Goal: Task Accomplishment & Management: Complete application form

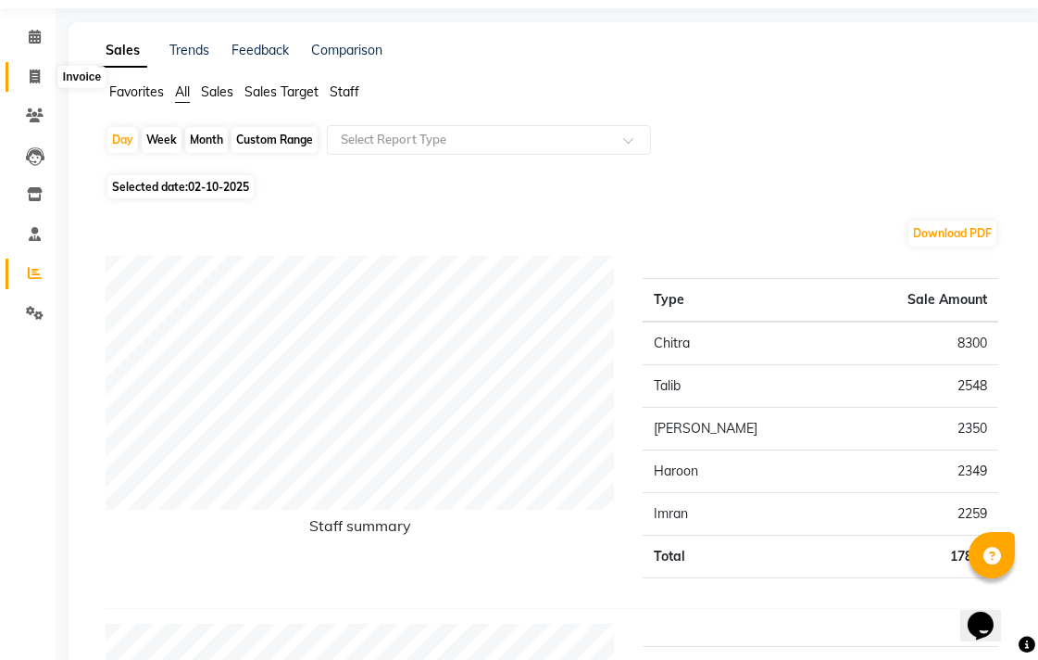
scroll to position [103, 0]
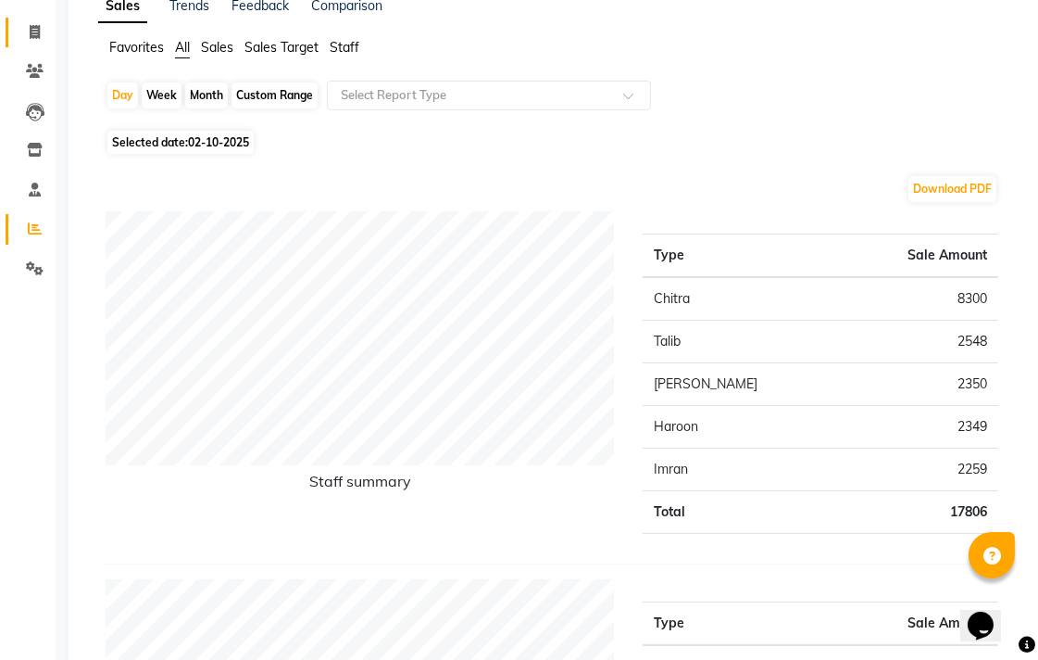
click at [29, 19] on link "Invoice" at bounding box center [28, 33] width 44 height 31
select select "service"
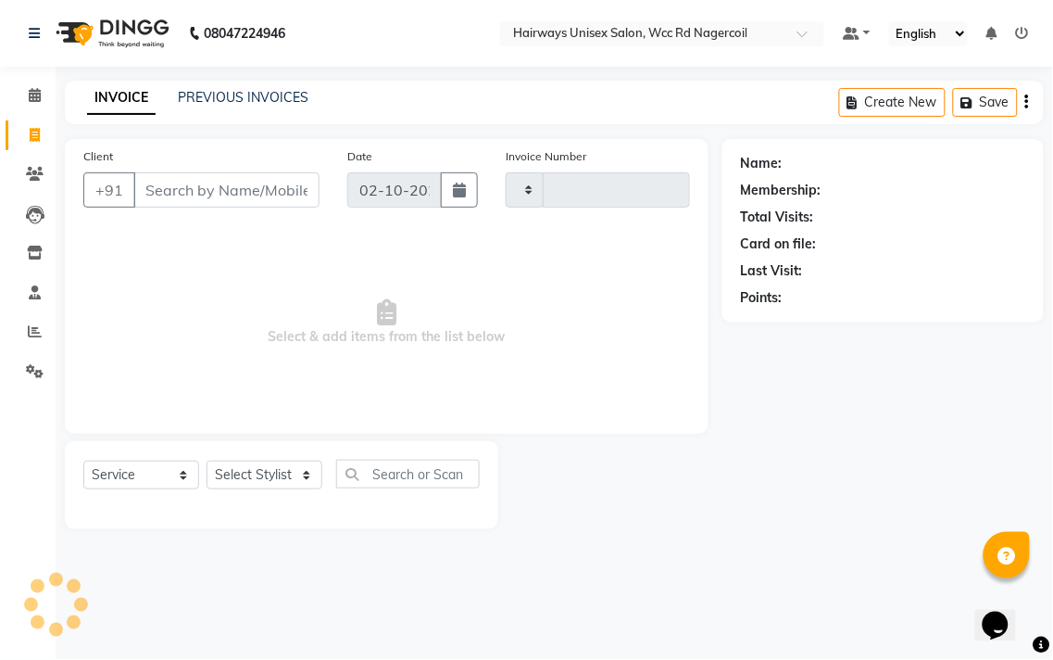
type input "7762"
select select "6523"
click at [219, 188] on input "Client" at bounding box center [226, 189] width 186 height 35
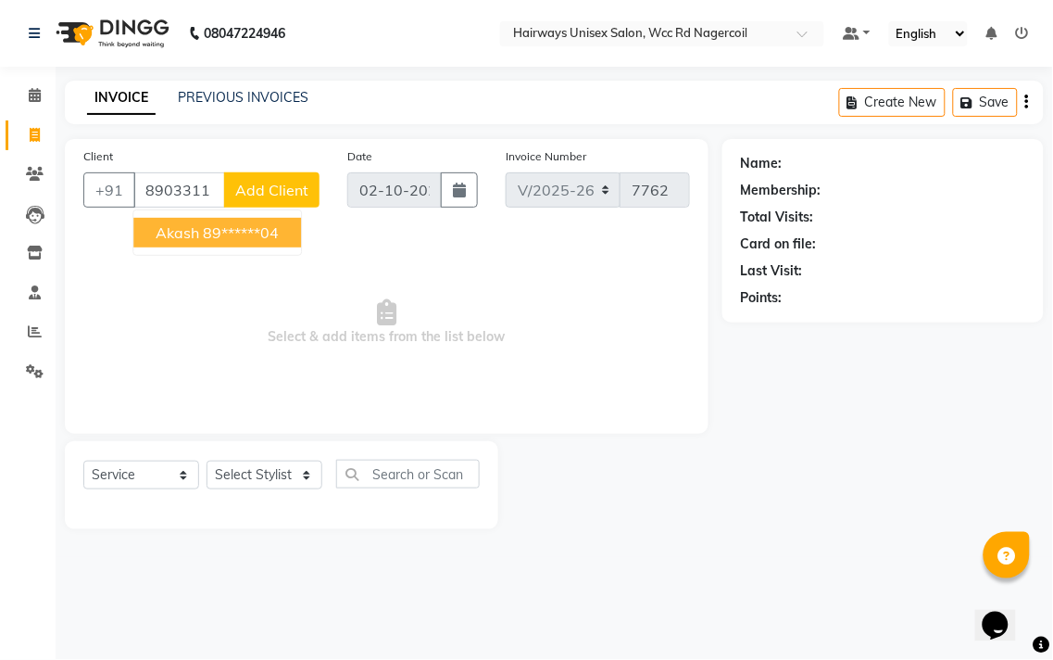
click at [229, 220] on button "akash 89******04" at bounding box center [217, 233] width 168 height 30
type input "89******04"
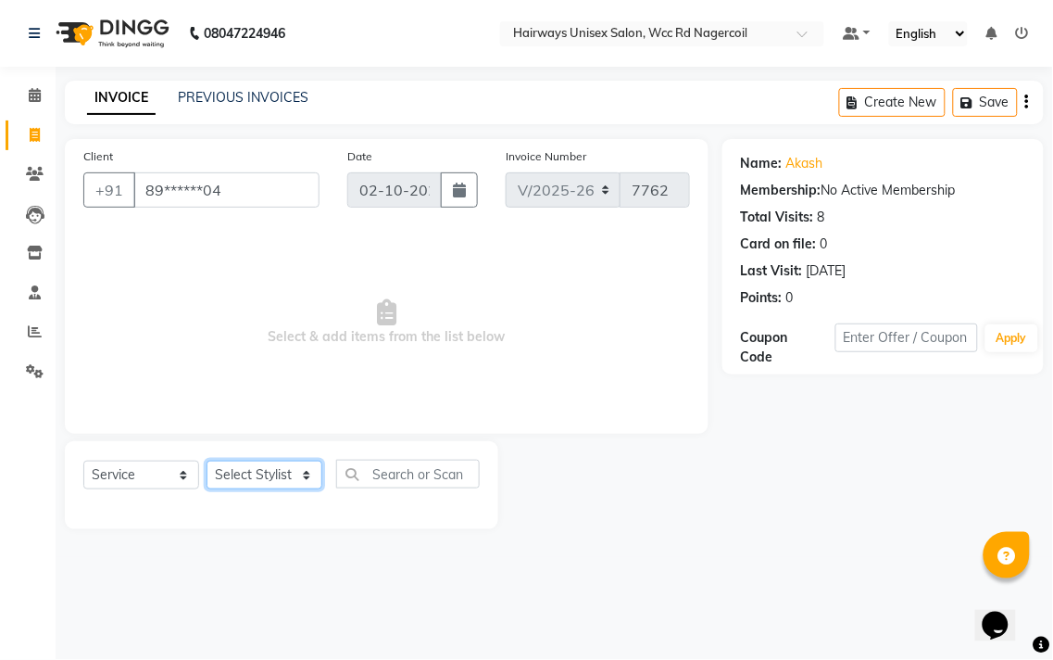
click at [284, 480] on select "Select Stylist Admin Chitra divya [PERSON_NAME] [PERSON_NAME] Reception [PERSON…" at bounding box center [265, 474] width 116 height 29
select select "49917"
click at [207, 461] on select "Select Stylist Admin Chitra divya [PERSON_NAME] [PERSON_NAME] Reception [PERSON…" at bounding box center [265, 474] width 116 height 29
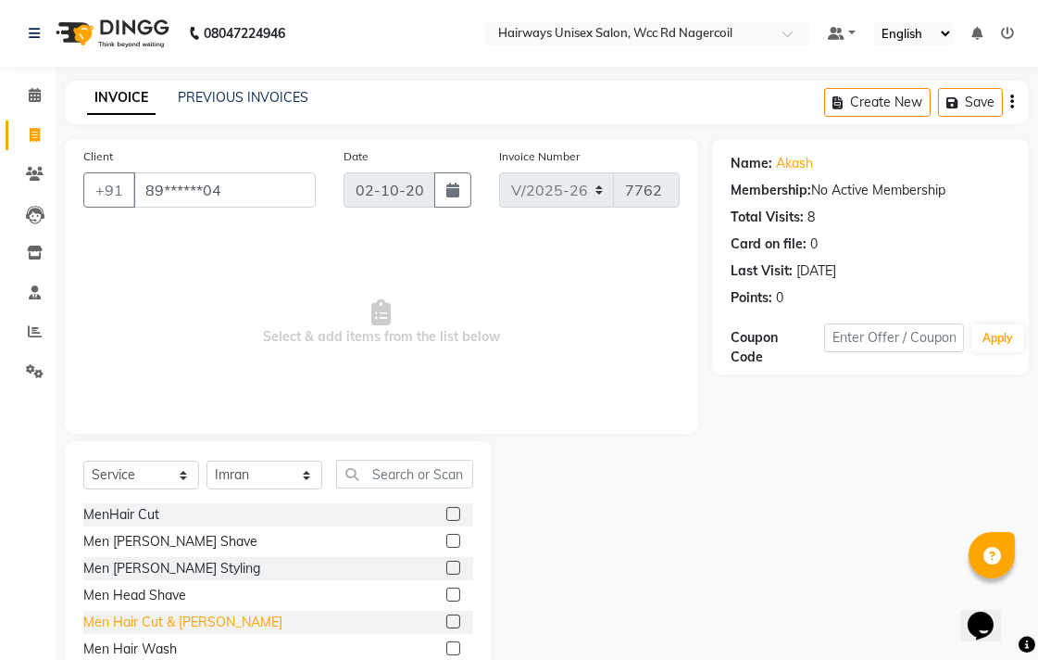
click at [170, 615] on div "Men Hair Cut & [PERSON_NAME]" at bounding box center [182, 621] width 199 height 19
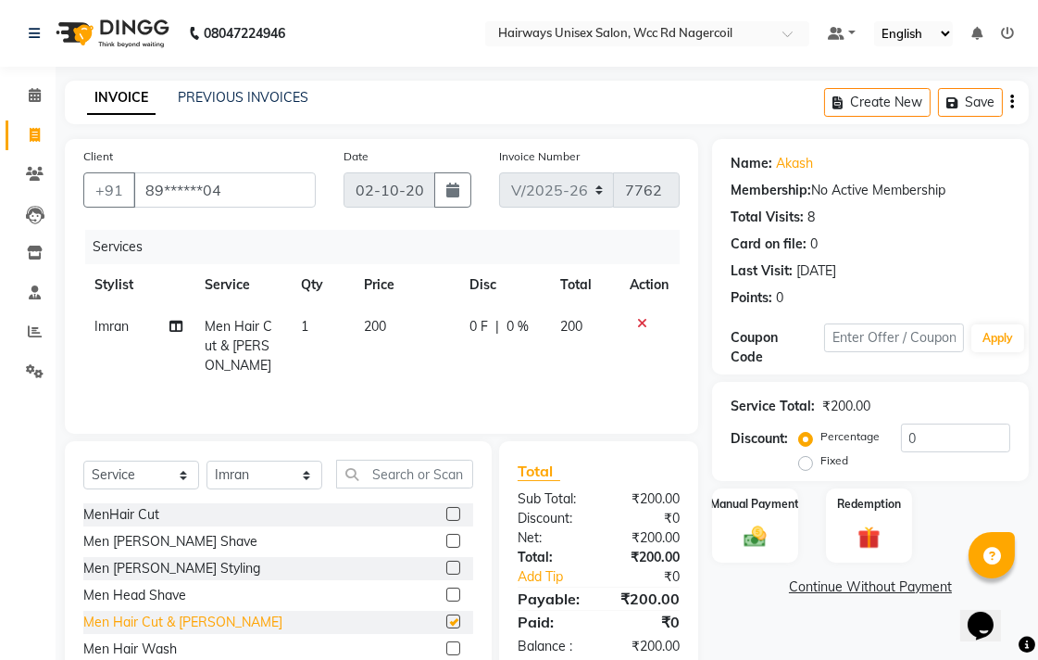
checkbox input "false"
click at [737, 525] on img at bounding box center [755, 535] width 38 height 27
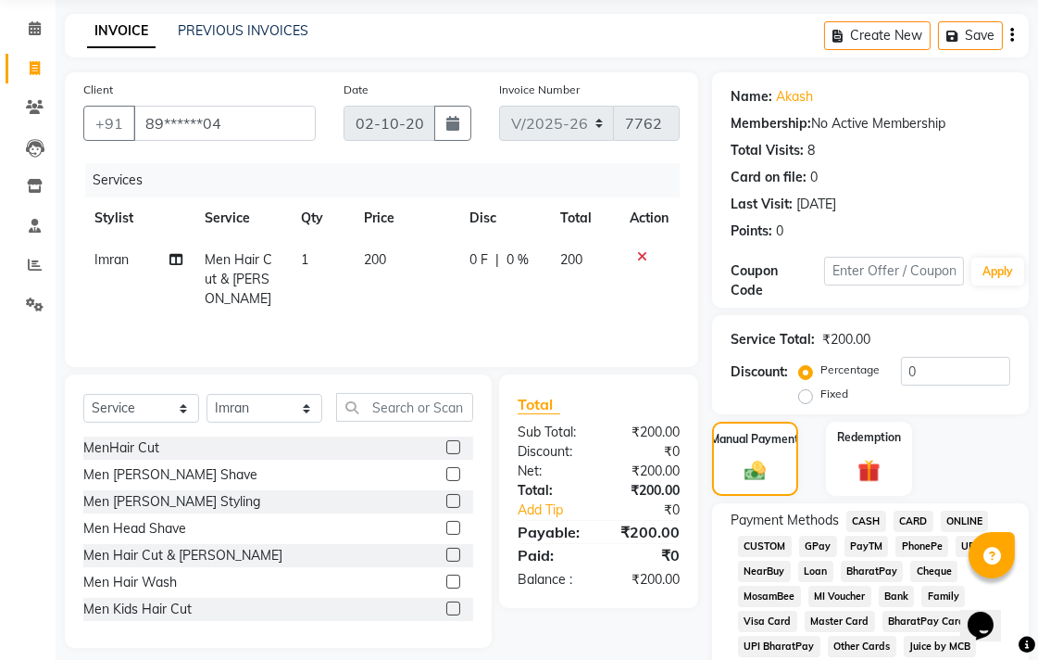
scroll to position [103, 0]
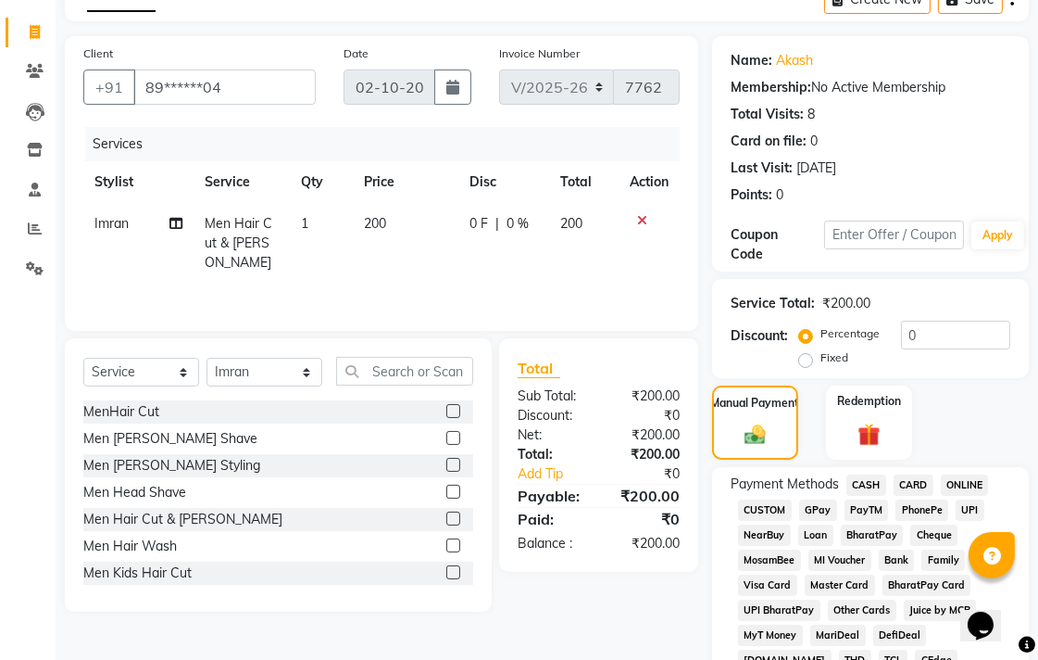
click at [963, 510] on span "UPI" at bounding box center [970, 509] width 29 height 21
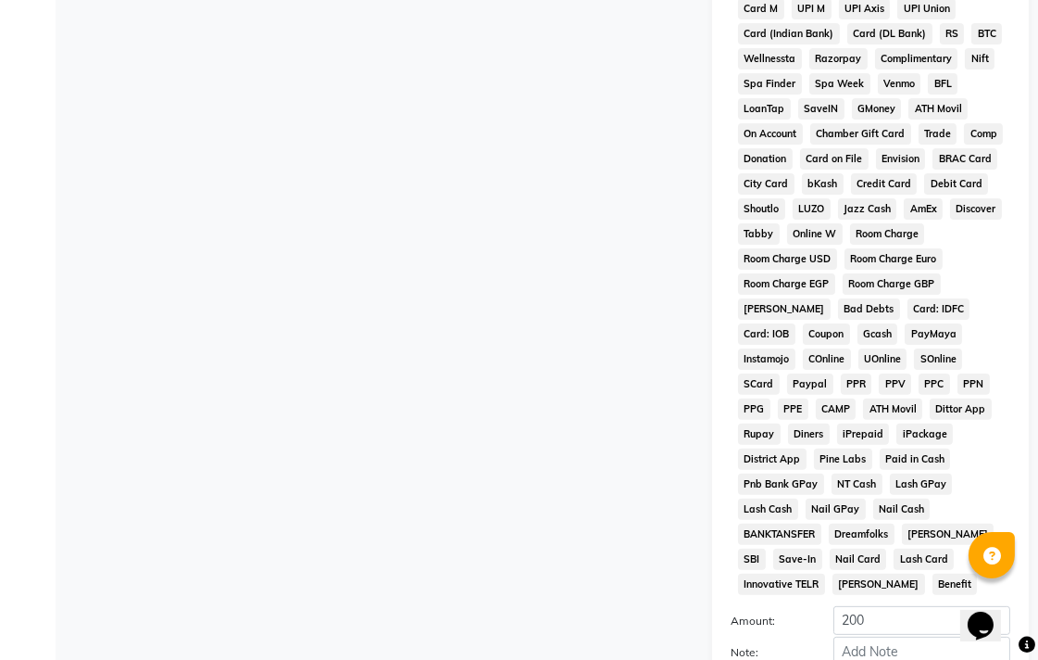
scroll to position [872, 0]
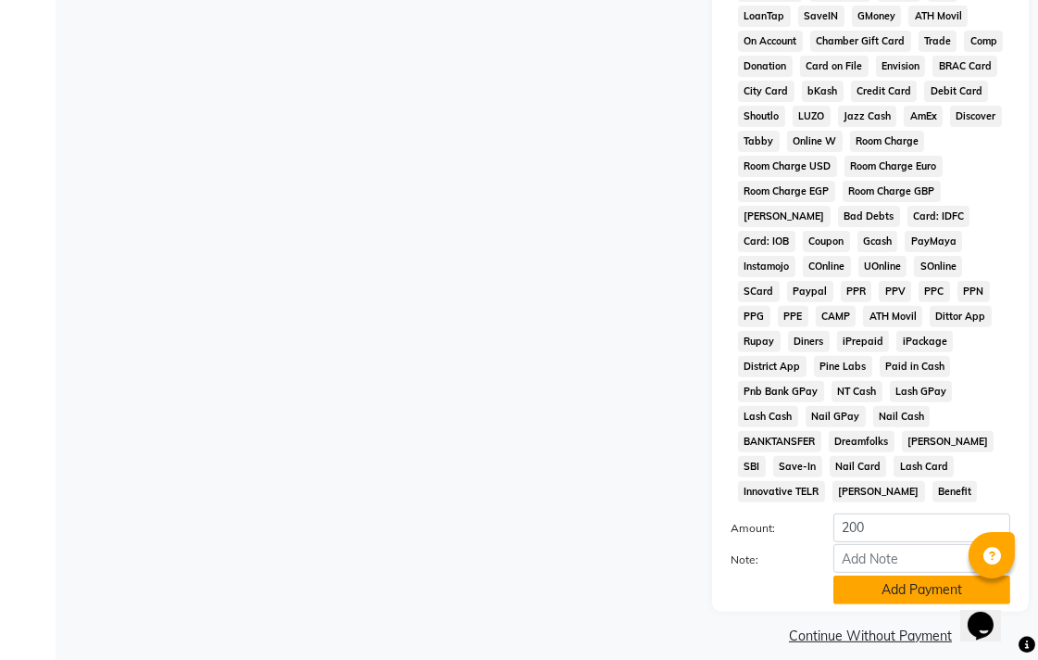
click at [946, 575] on button "Add Payment" at bounding box center [922, 589] width 177 height 29
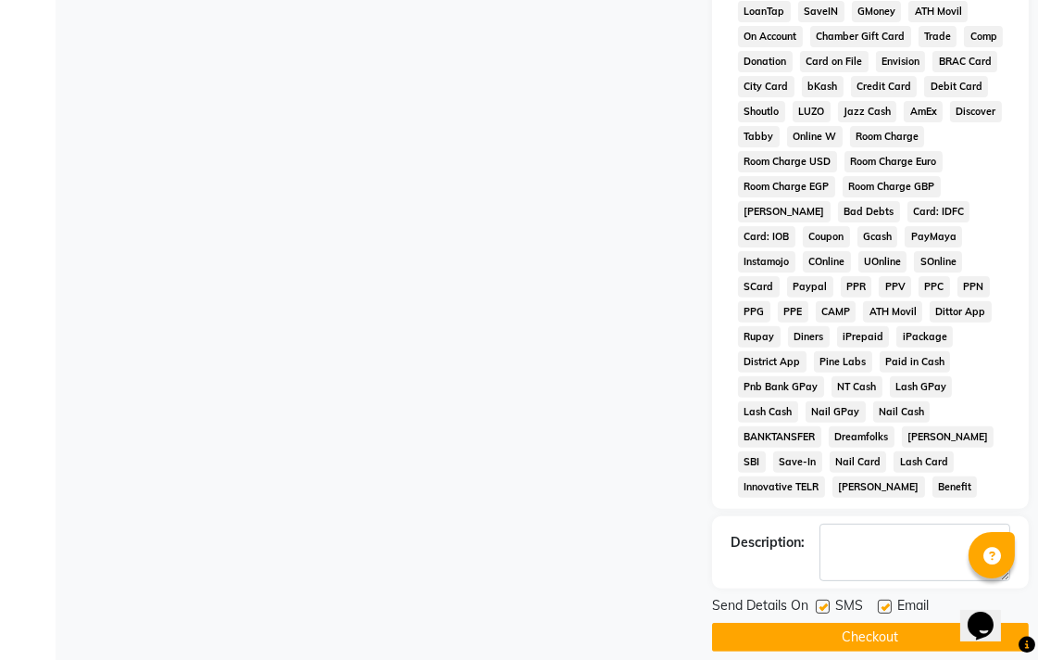
scroll to position [877, 0]
click at [836, 622] on button "Checkout" at bounding box center [870, 636] width 317 height 29
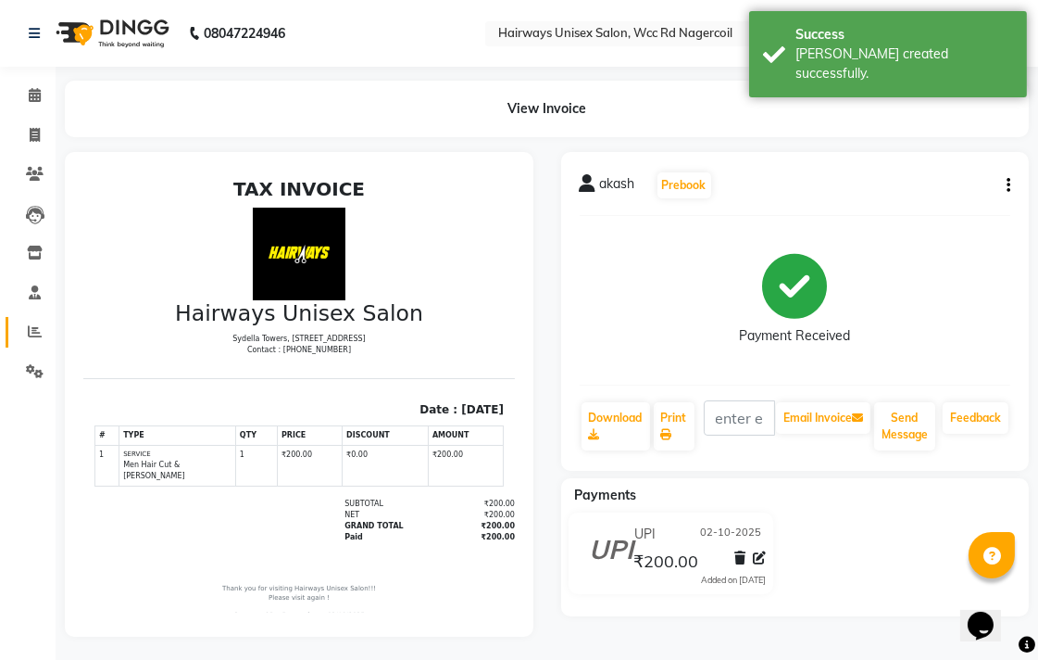
click at [35, 319] on link "Reports" at bounding box center [28, 332] width 44 height 31
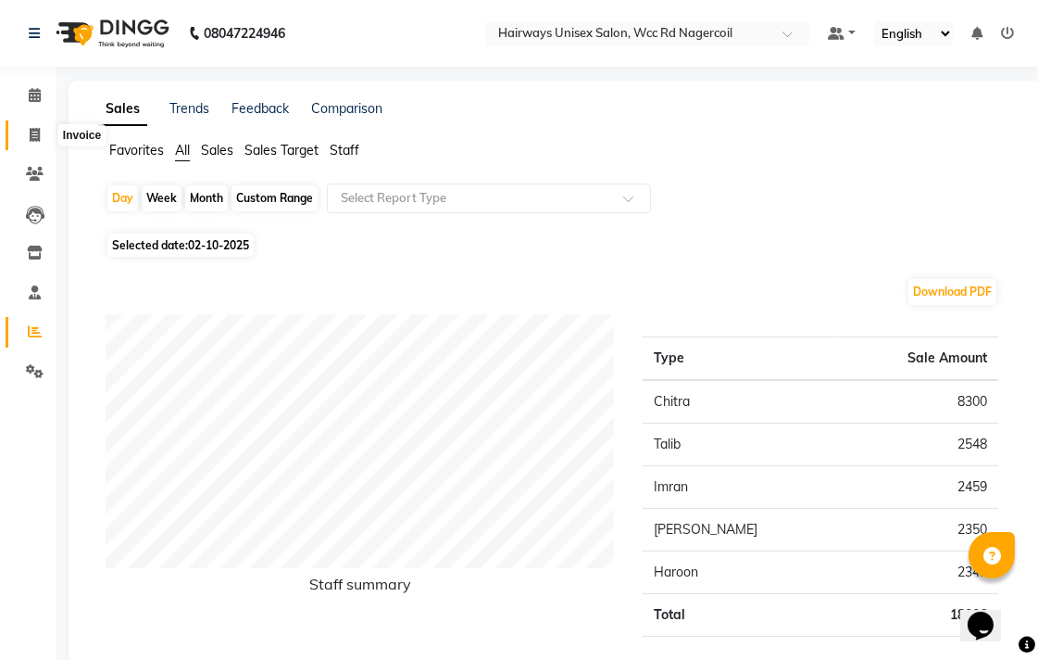
click at [32, 137] on icon at bounding box center [35, 135] width 10 height 14
select select "service"
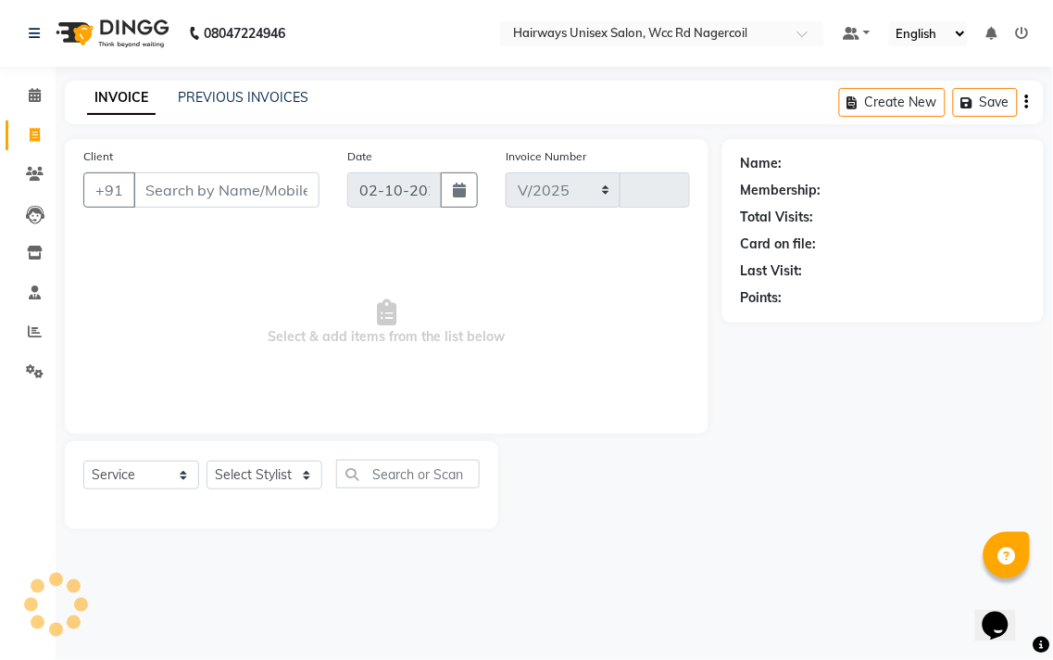
select select "6523"
type input "7763"
click at [271, 486] on select "Select Stylist Admin Chitra divya [PERSON_NAME] [PERSON_NAME] Reception [PERSON…" at bounding box center [265, 474] width 116 height 29
select select "49914"
click at [207, 461] on select "Select Stylist Admin Chitra divya [PERSON_NAME] [PERSON_NAME] Reception [PERSON…" at bounding box center [265, 474] width 116 height 29
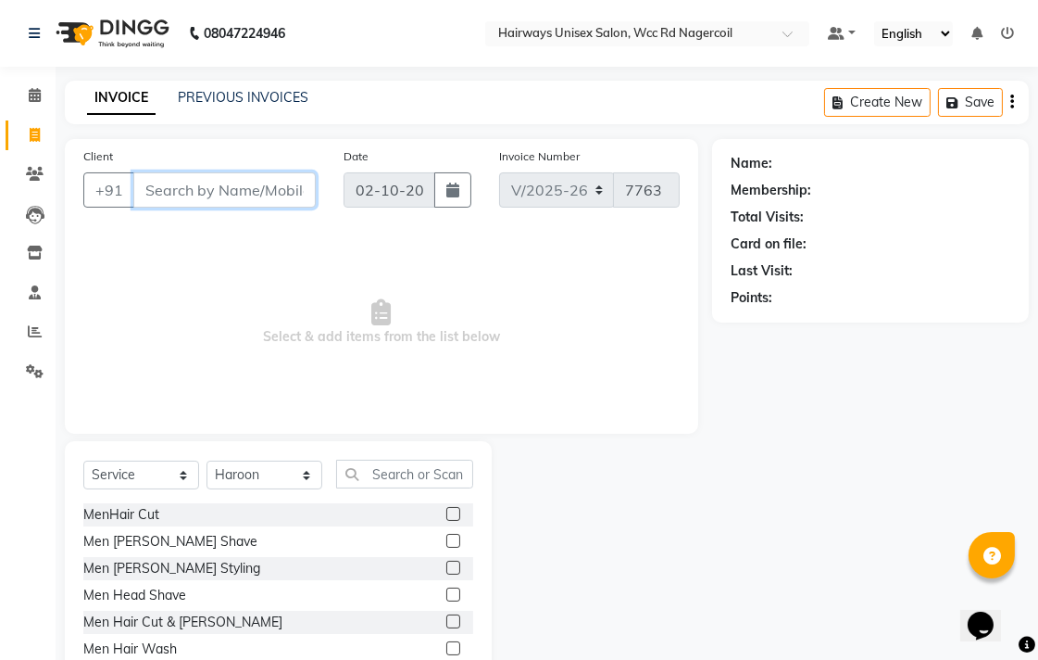
click at [226, 193] on input "Client" at bounding box center [224, 189] width 182 height 35
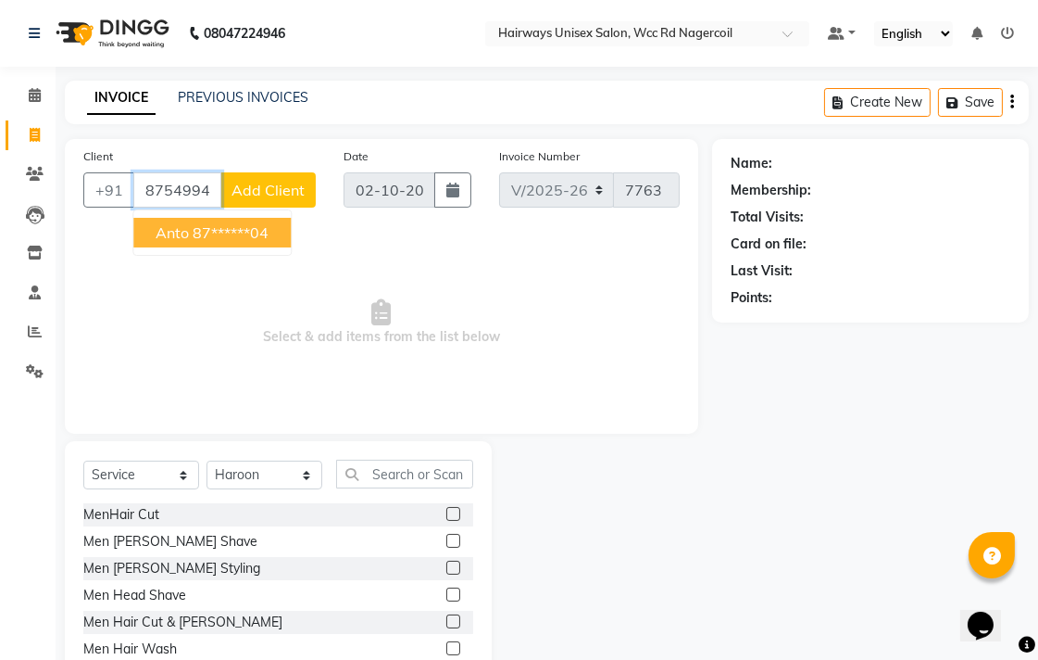
click at [279, 233] on button "anto 87******04" at bounding box center [211, 233] width 157 height 30
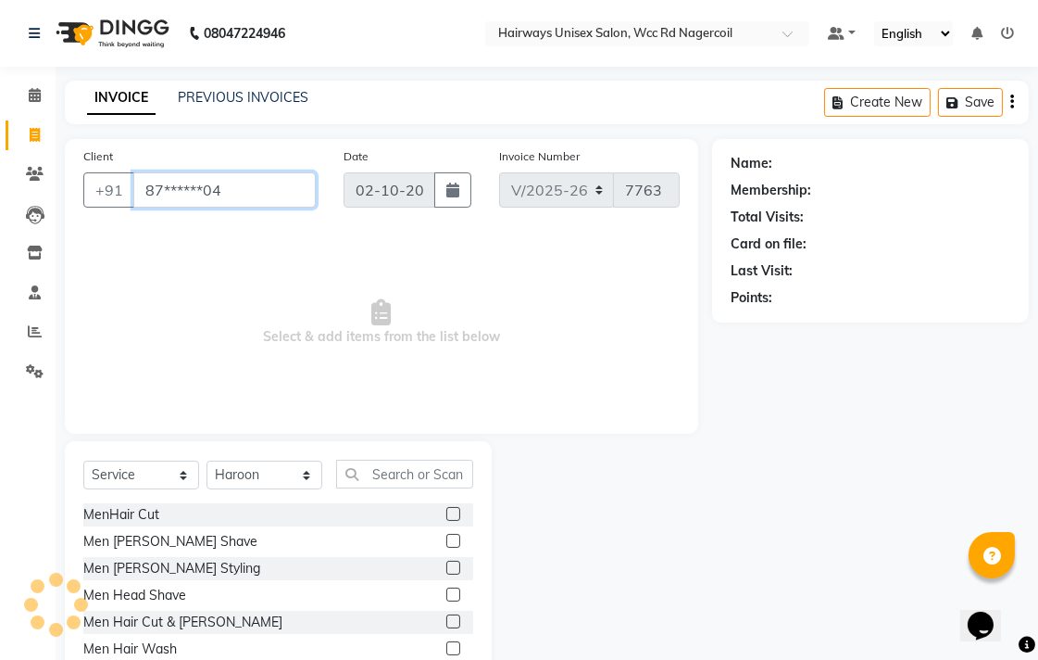
type input "87******04"
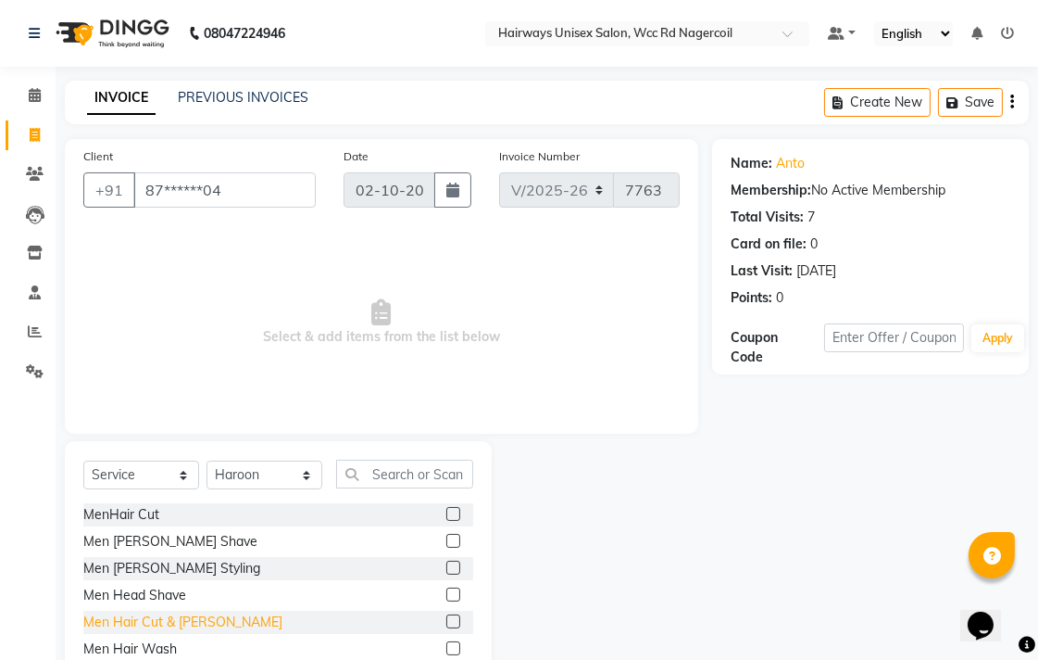
click at [192, 624] on div "Men Hair Cut & [PERSON_NAME]" at bounding box center [182, 621] width 199 height 19
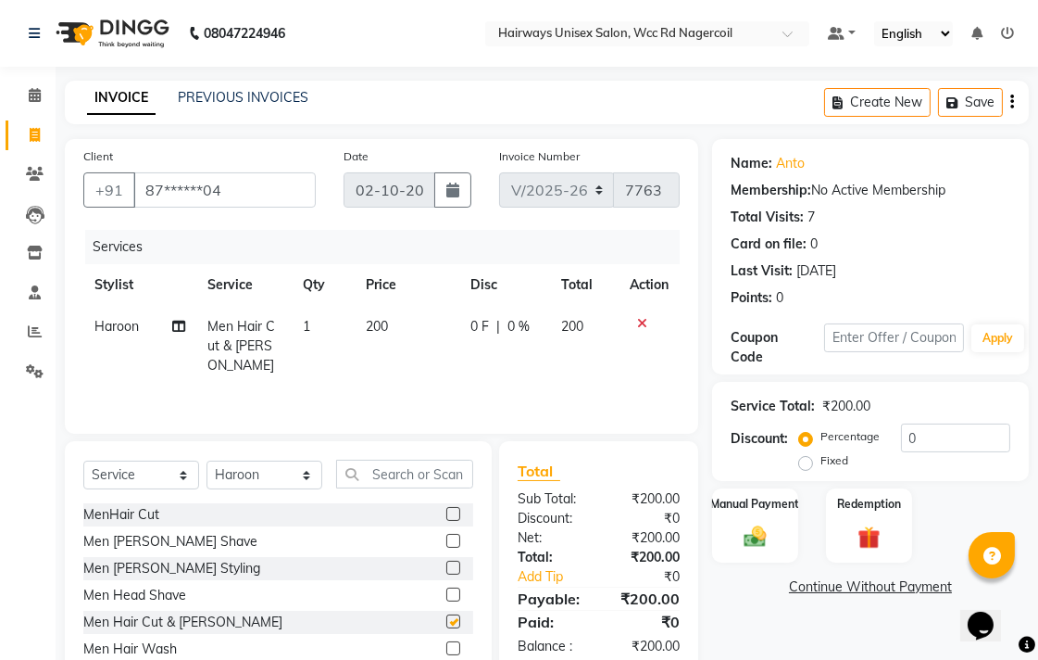
checkbox input "false"
click at [782, 539] on div "Manual Payment" at bounding box center [755, 525] width 90 height 78
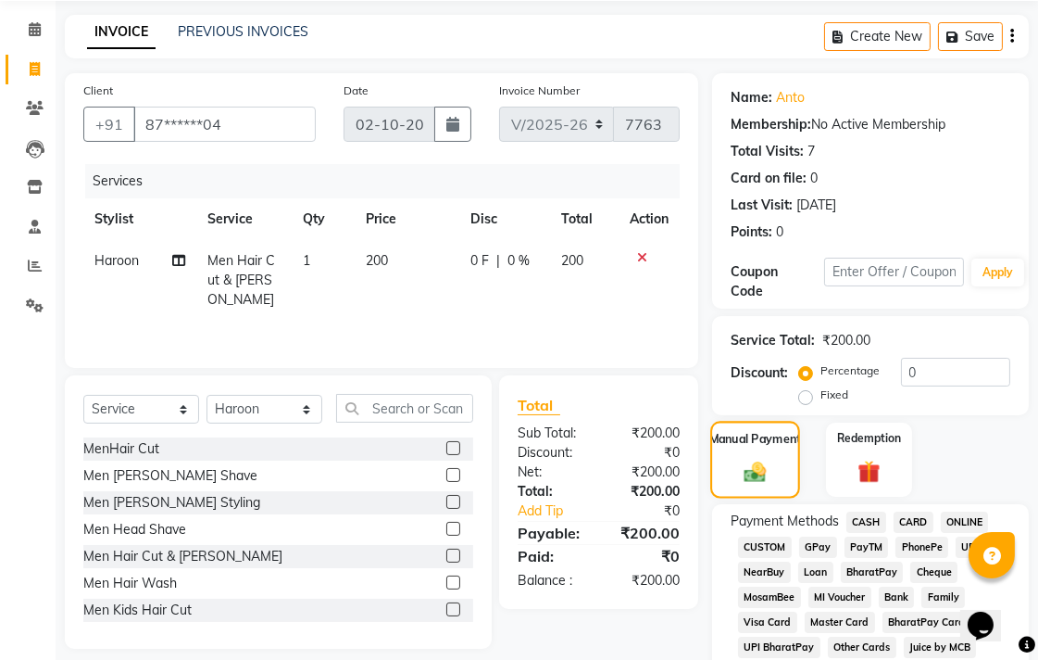
scroll to position [103, 0]
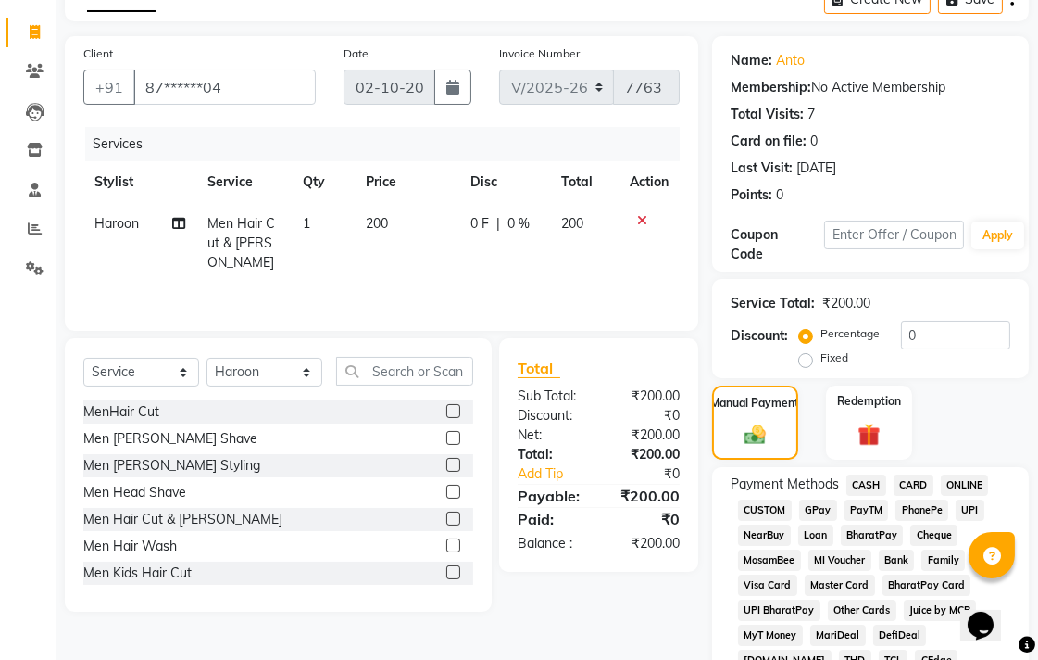
click at [975, 507] on span "UPI" at bounding box center [970, 509] width 29 height 21
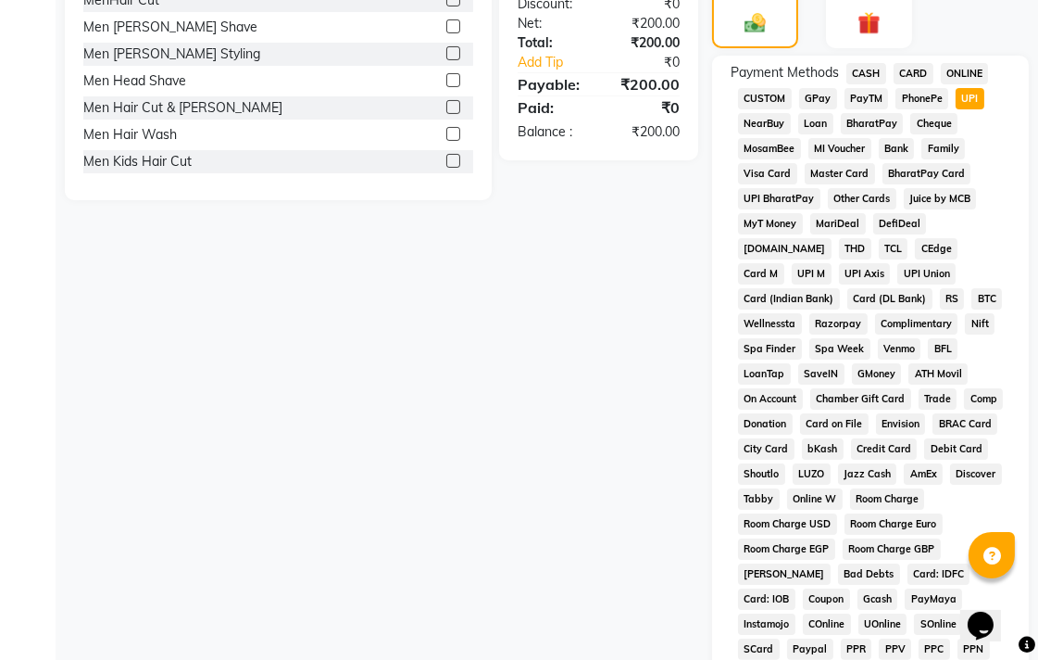
scroll to position [872, 0]
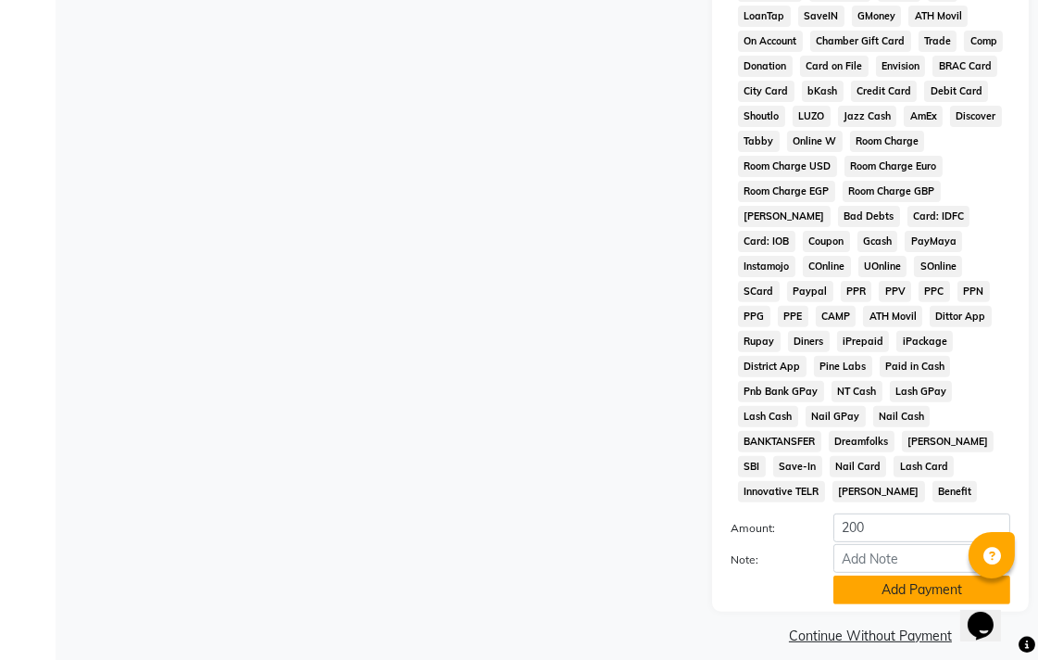
click at [904, 576] on button "Add Payment" at bounding box center [922, 589] width 177 height 29
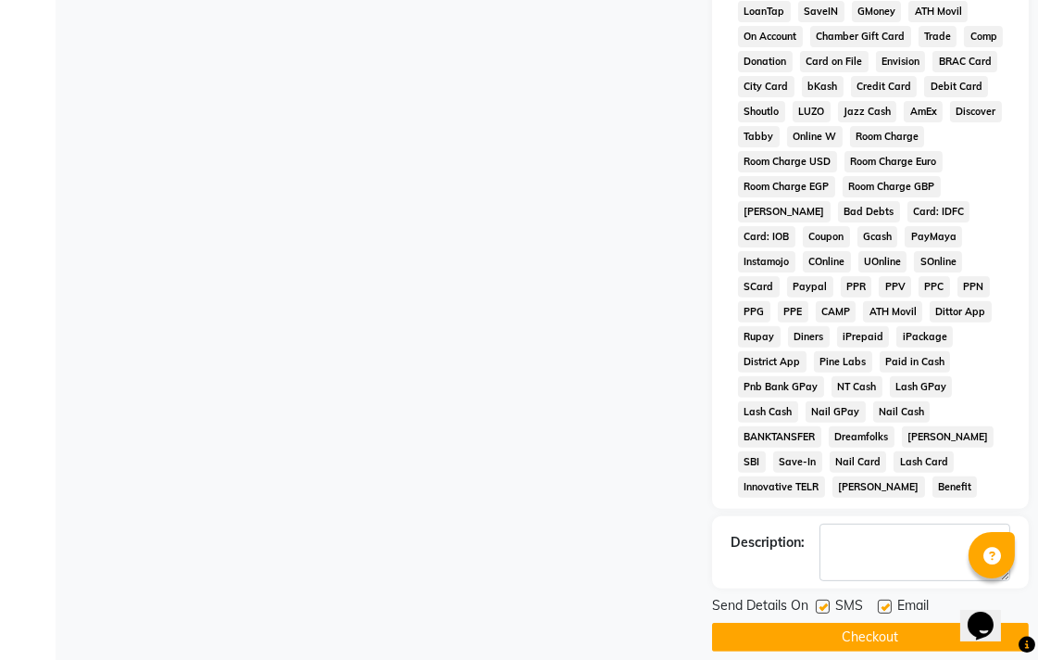
scroll to position [877, 0]
click at [904, 622] on button "Checkout" at bounding box center [870, 636] width 317 height 29
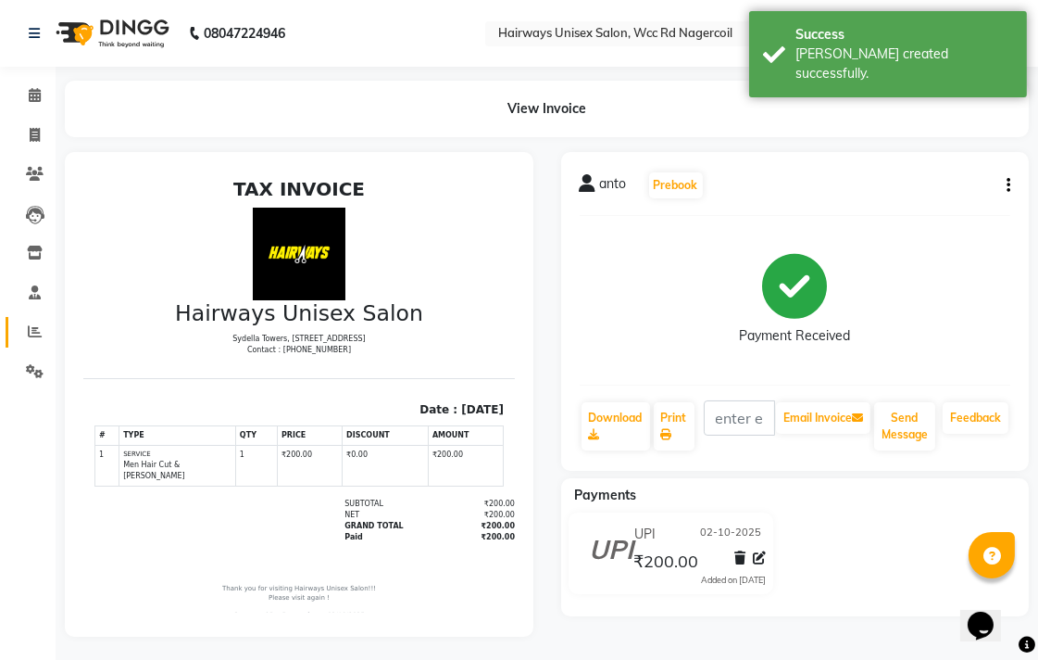
click at [22, 320] on link "Reports" at bounding box center [28, 332] width 44 height 31
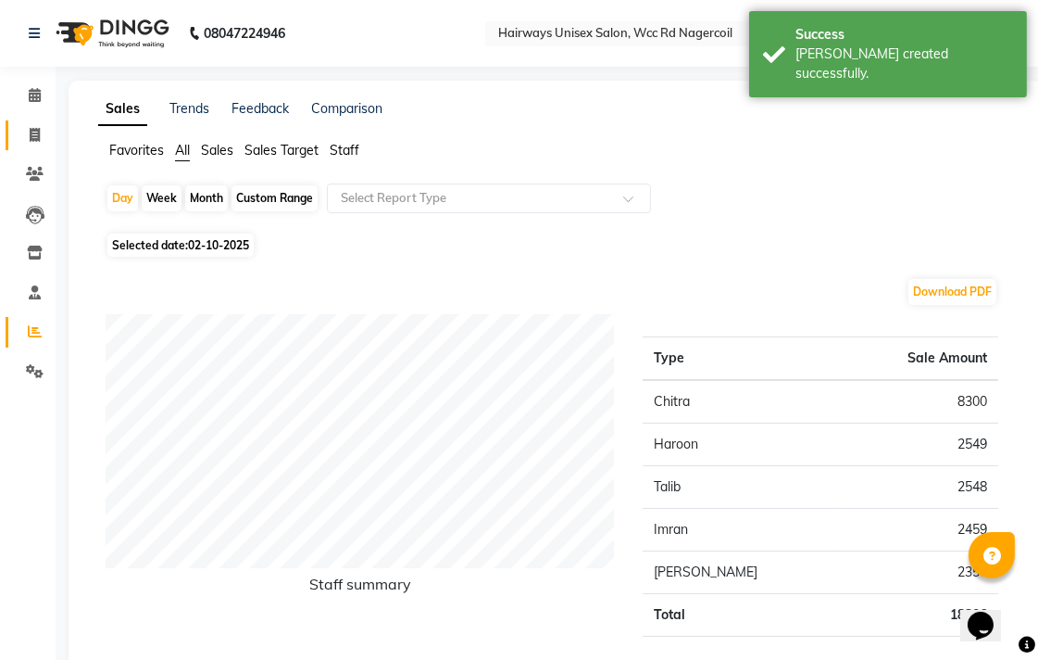
click at [28, 122] on link "Invoice" at bounding box center [28, 135] width 44 height 31
select select "service"
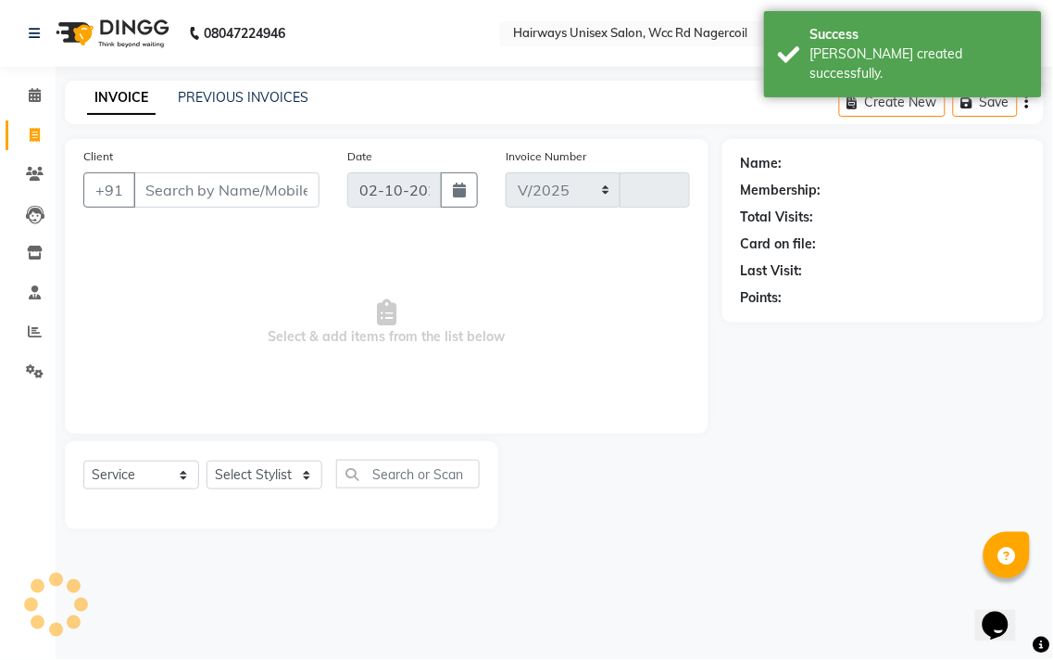
select select "6523"
type input "7764"
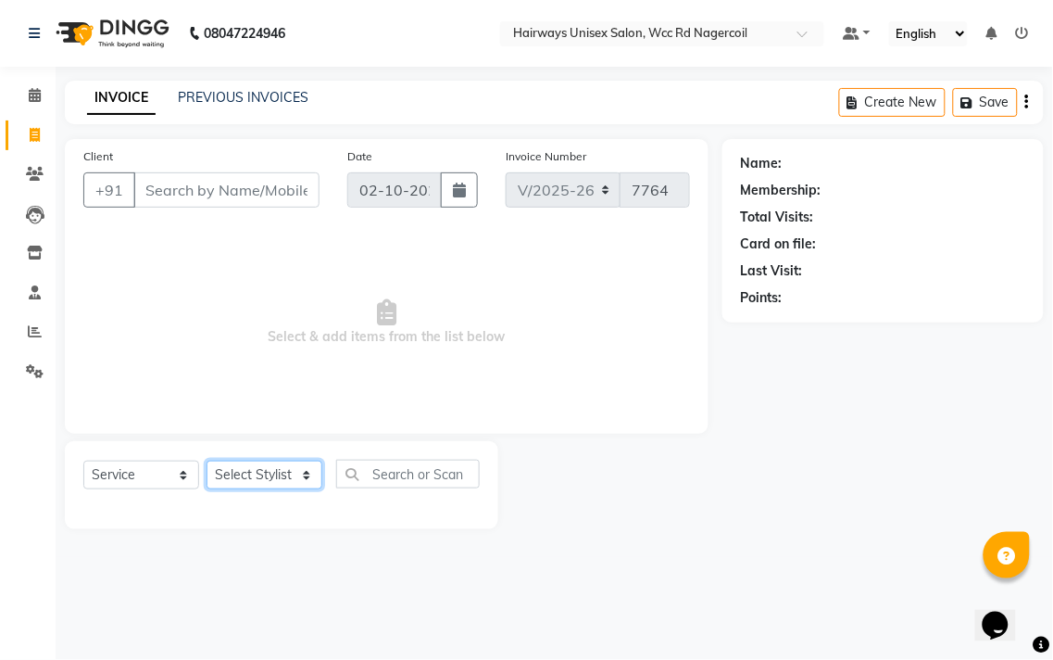
drag, startPoint x: 263, startPoint y: 488, endPoint x: 263, endPoint y: 472, distance: 15.7
click at [263, 488] on select "Select Stylist Admin Chitra divya [PERSON_NAME] [PERSON_NAME] Reception [PERSON…" at bounding box center [265, 474] width 116 height 29
select select "49914"
click at [207, 461] on select "Select Stylist Admin Chitra divya [PERSON_NAME] [PERSON_NAME] Reception [PERSON…" at bounding box center [265, 474] width 116 height 29
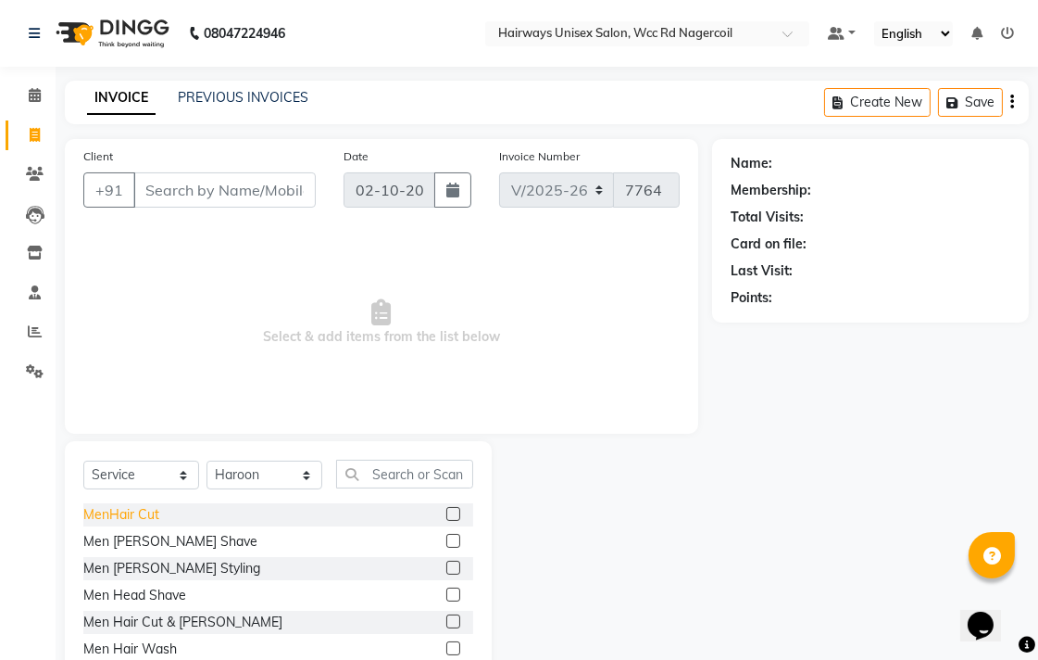
click at [123, 519] on div "MenHair Cut" at bounding box center [121, 514] width 76 height 19
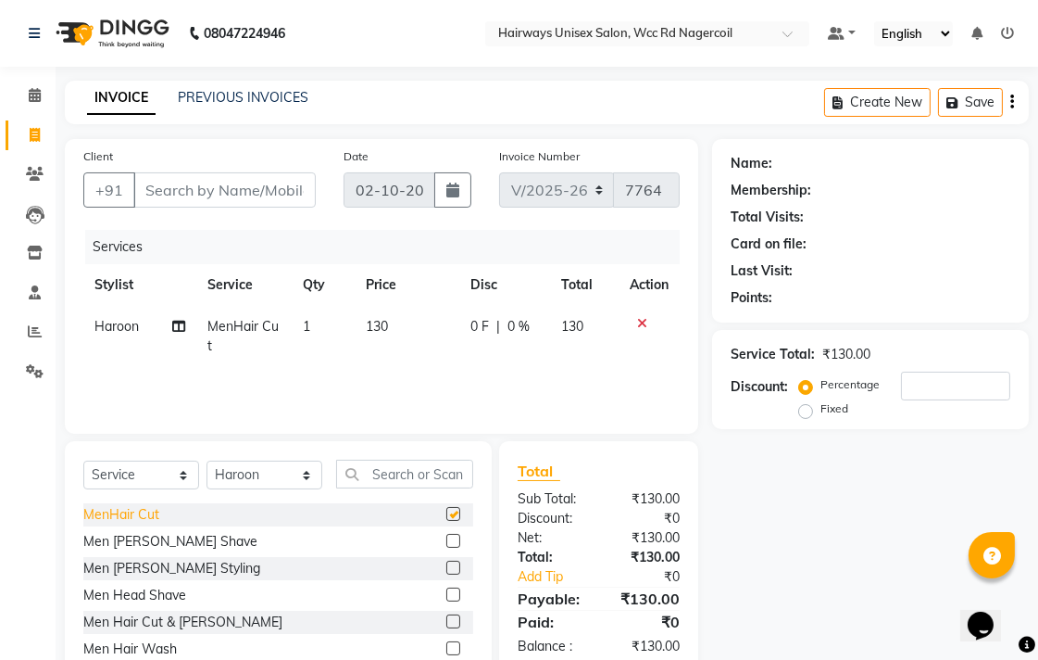
checkbox input "false"
click at [258, 189] on input "Client" at bounding box center [224, 189] width 182 height 35
type input "8"
type input "0"
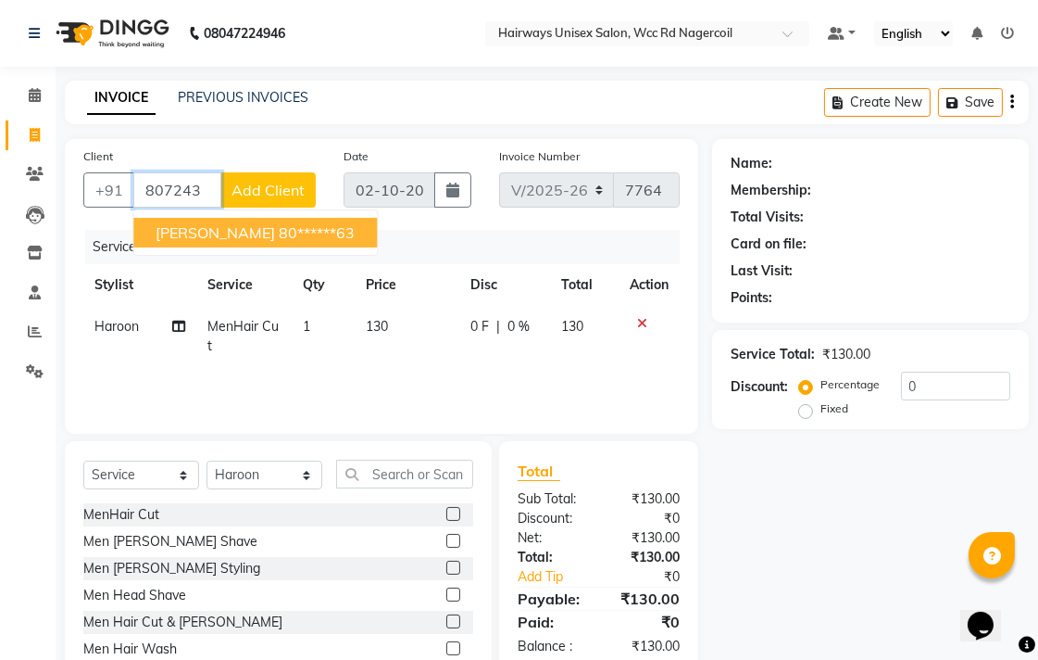
click at [279, 224] on ngb-highlight "80******63" at bounding box center [317, 232] width 76 height 19
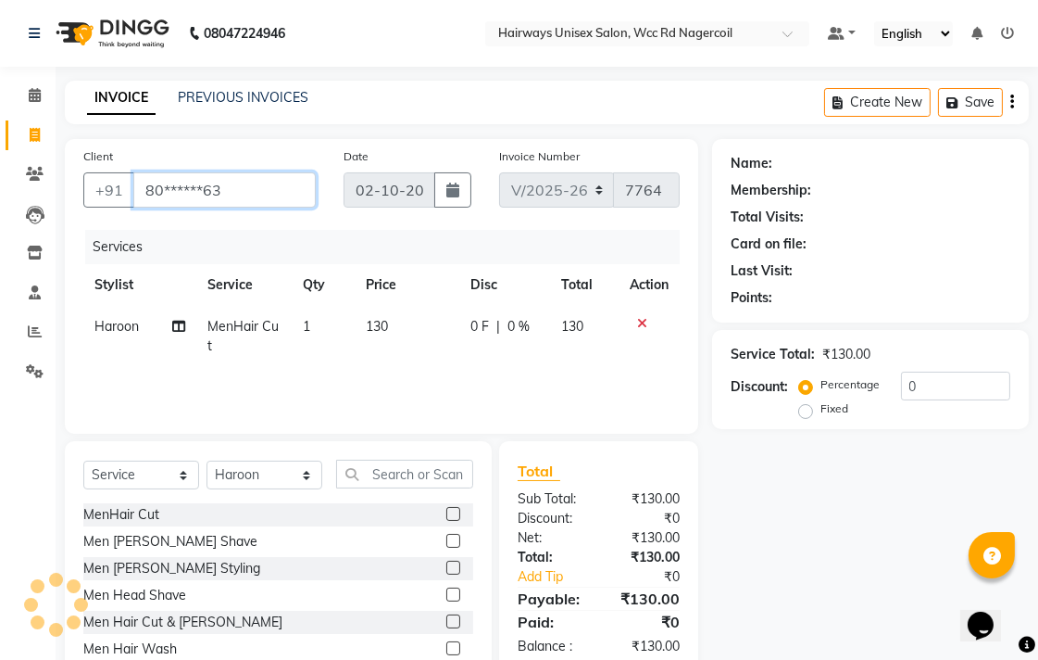
type input "80******63"
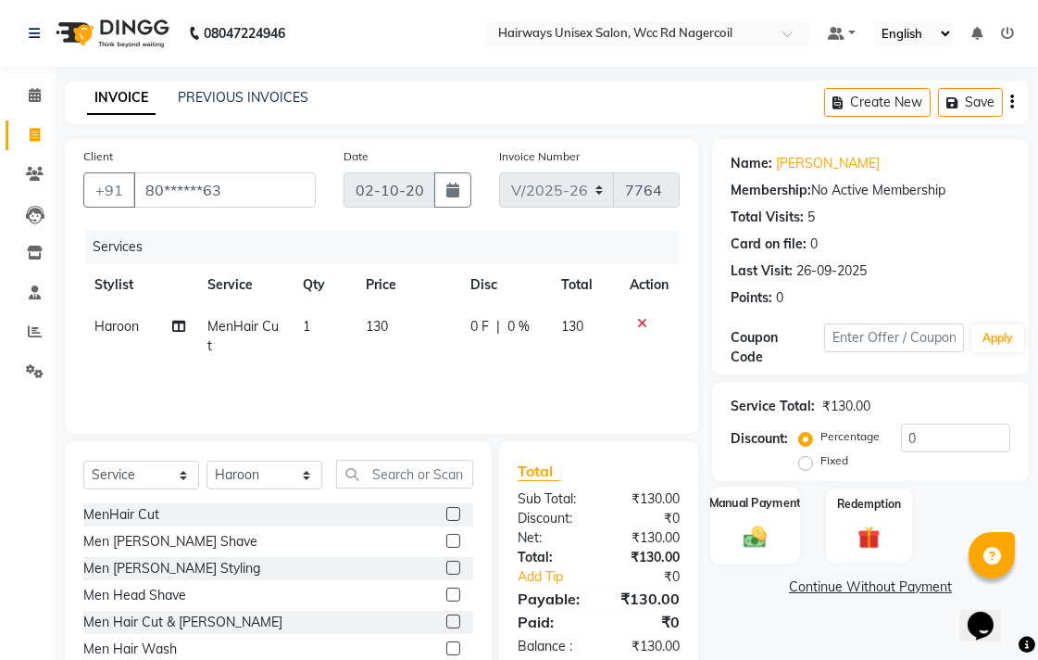
click at [773, 534] on img at bounding box center [755, 535] width 38 height 27
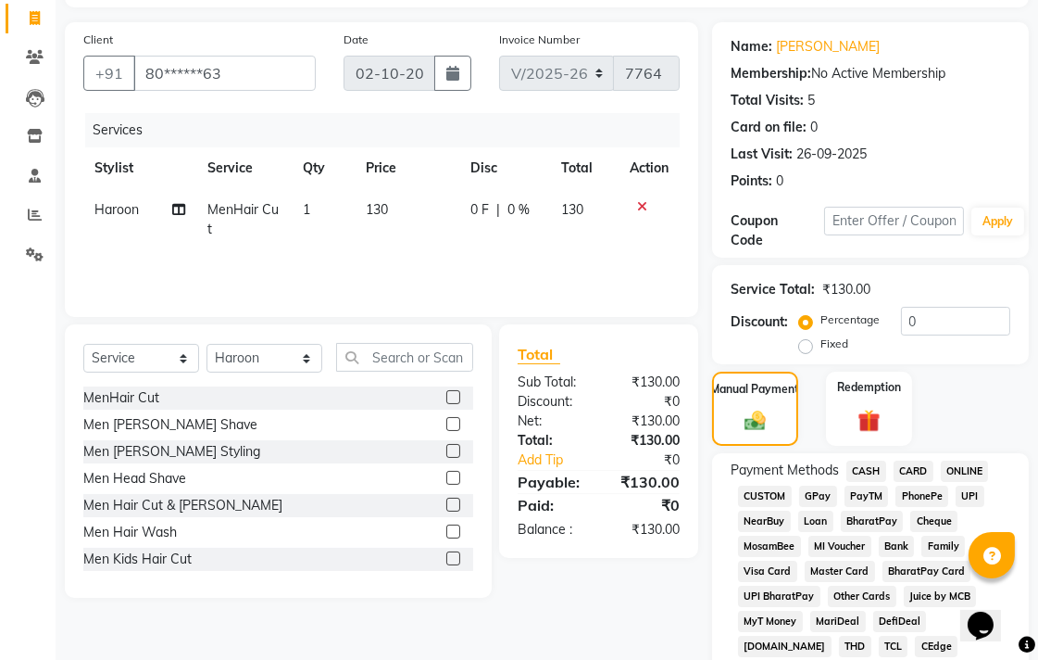
scroll to position [206, 0]
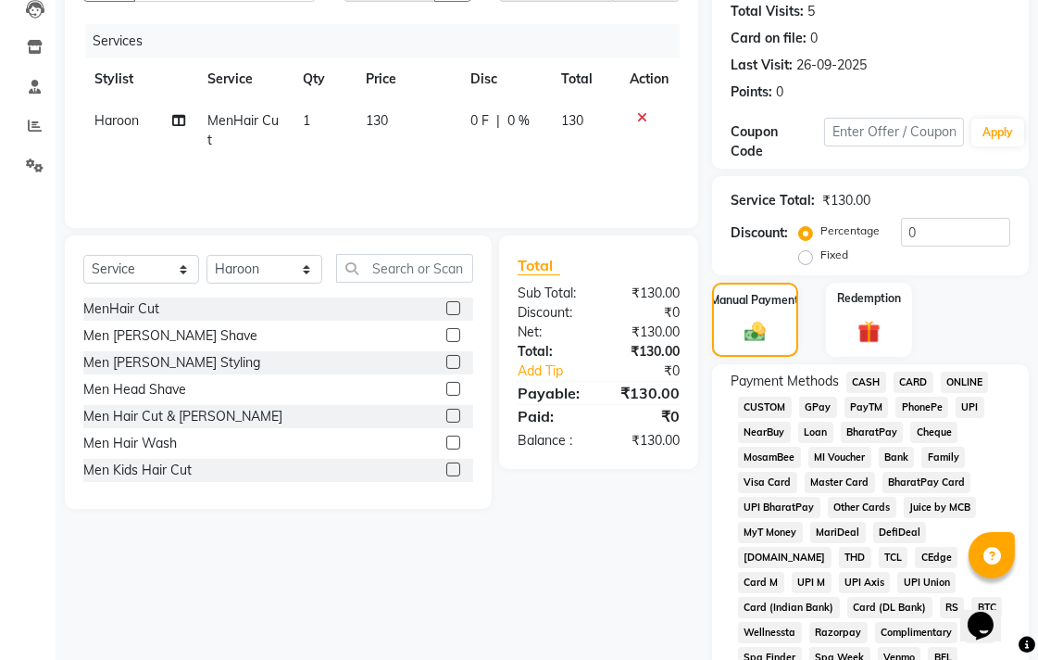
click at [854, 380] on span "CASH" at bounding box center [867, 381] width 40 height 21
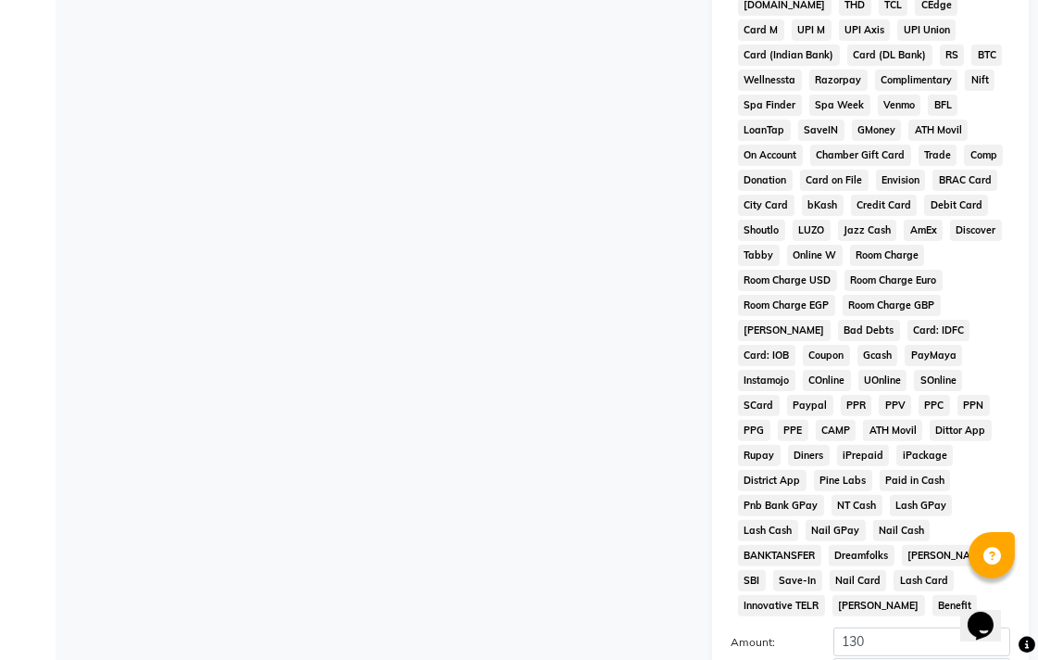
scroll to position [872, 0]
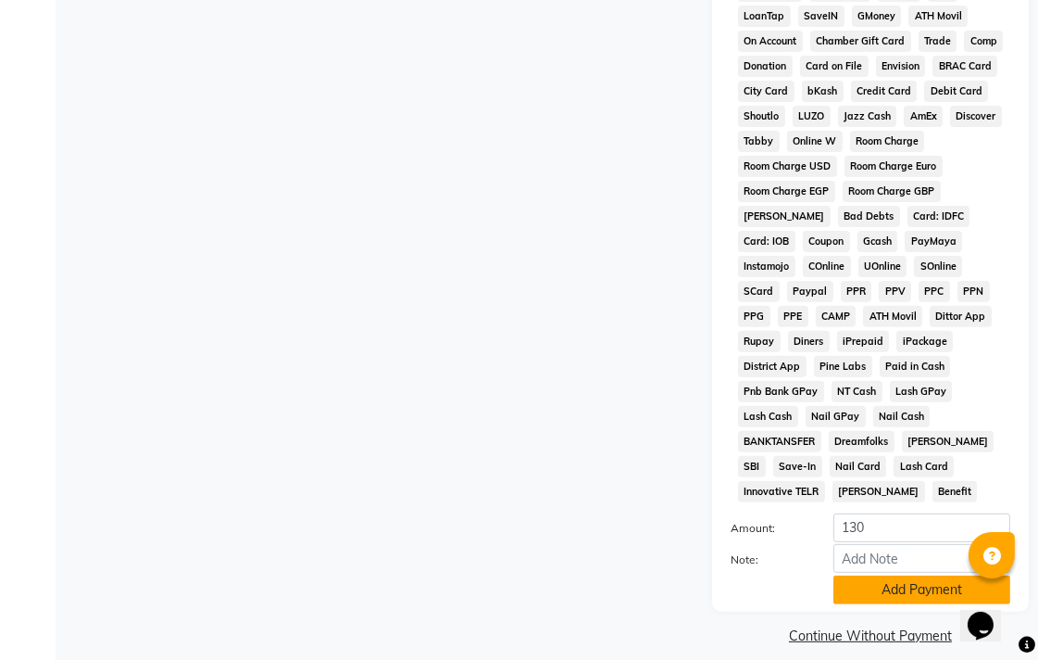
click at [886, 575] on button "Add Payment" at bounding box center [922, 589] width 177 height 29
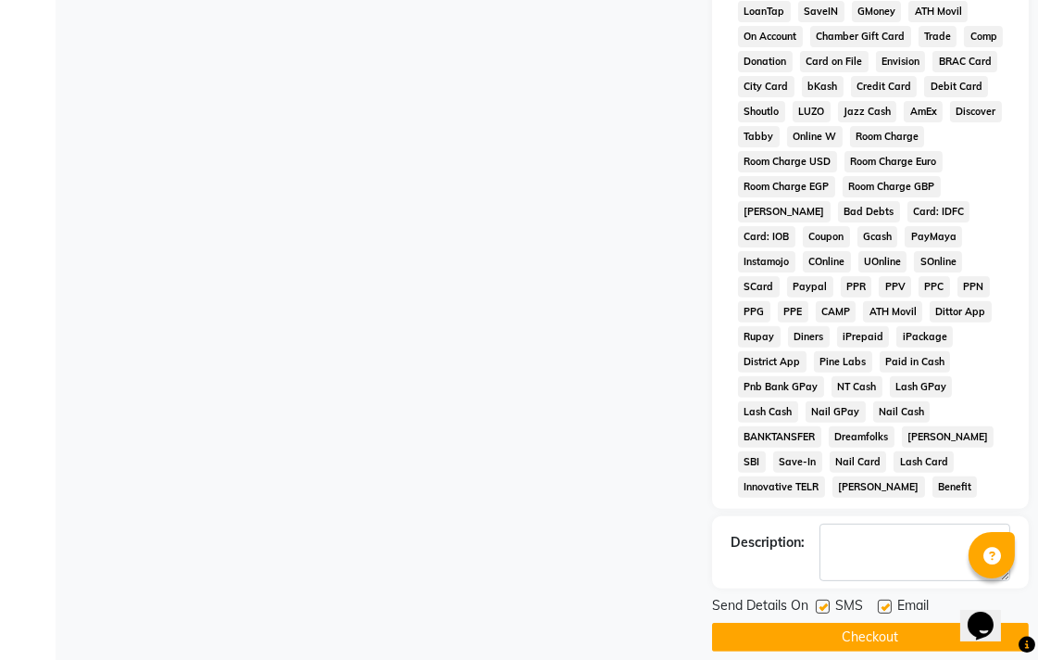
scroll to position [877, 0]
click at [844, 622] on button "Checkout" at bounding box center [870, 636] width 317 height 29
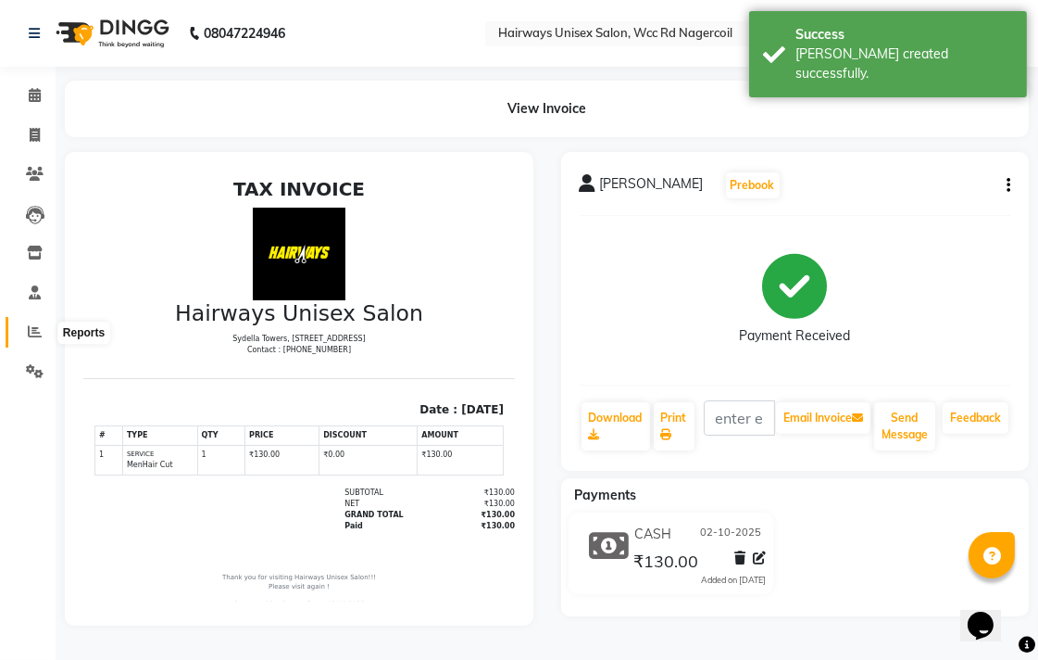
click at [41, 336] on span at bounding box center [35, 331] width 32 height 21
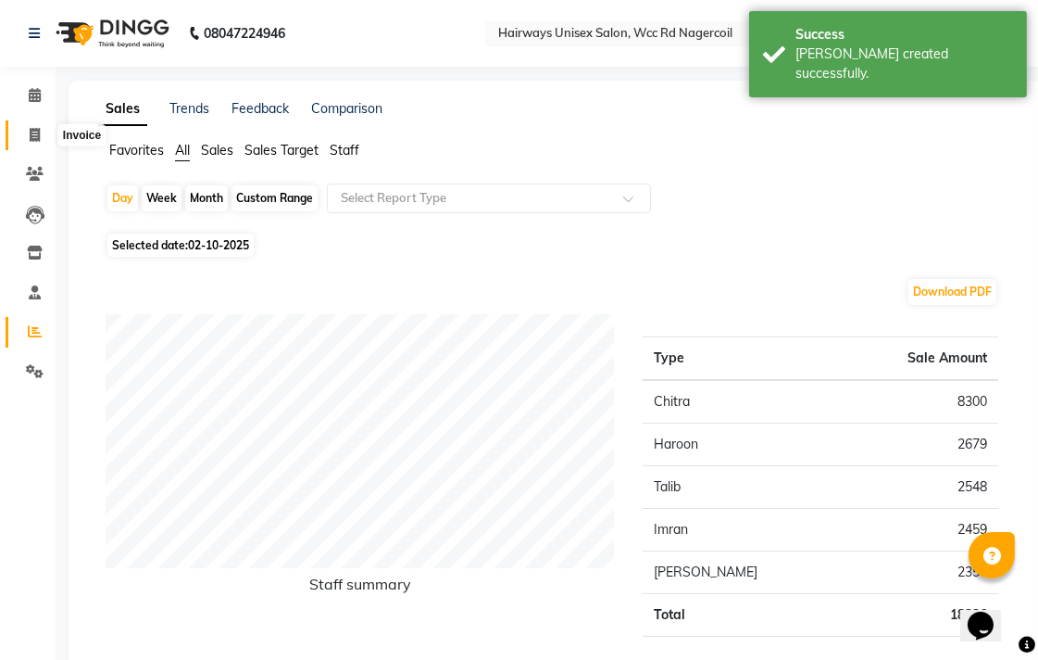
click at [31, 125] on span at bounding box center [35, 135] width 32 height 21
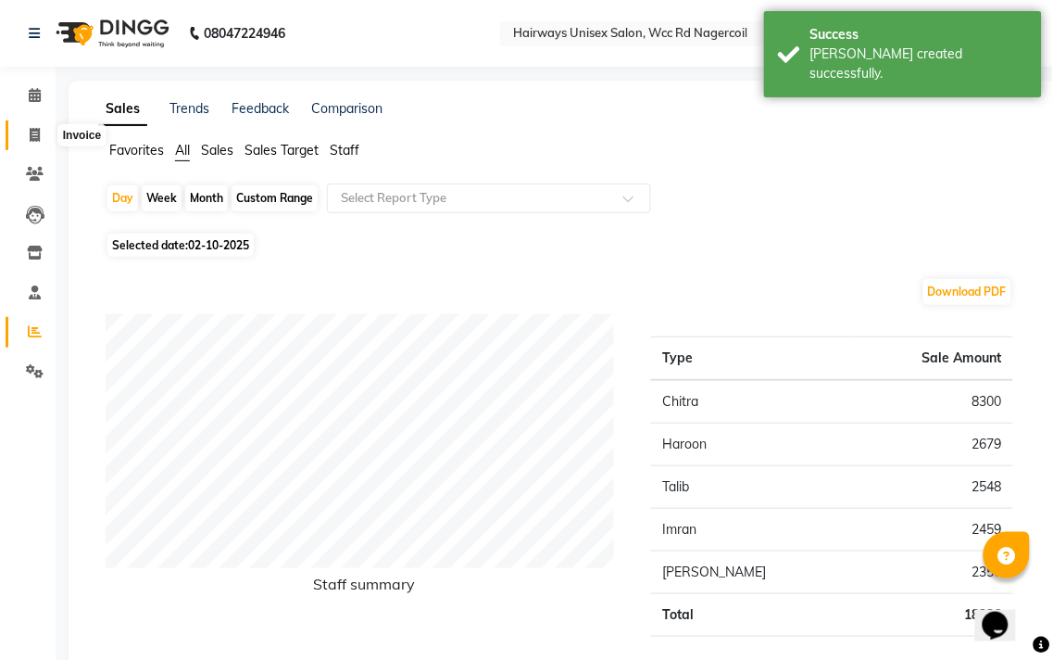
select select "6523"
select select "service"
